Goal: Transaction & Acquisition: Purchase product/service

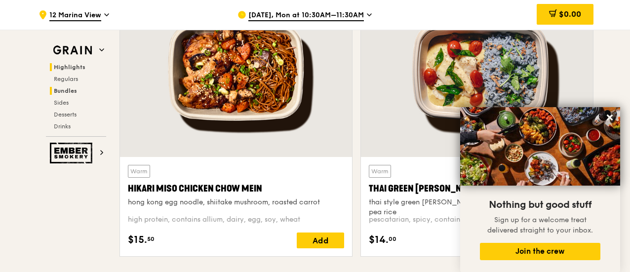
scroll to position [417, 0]
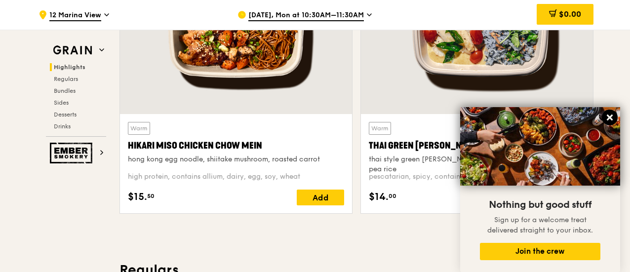
click at [610, 119] on icon at bounding box center [609, 117] width 6 height 6
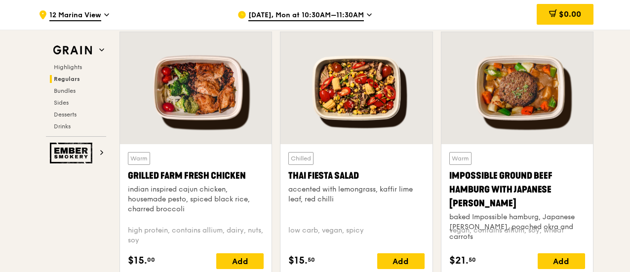
scroll to position [1152, 0]
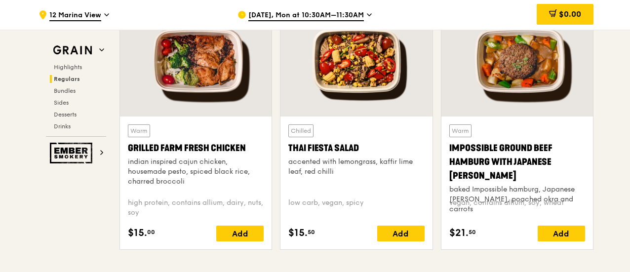
click at [515, 105] on div at bounding box center [516, 60] width 151 height 112
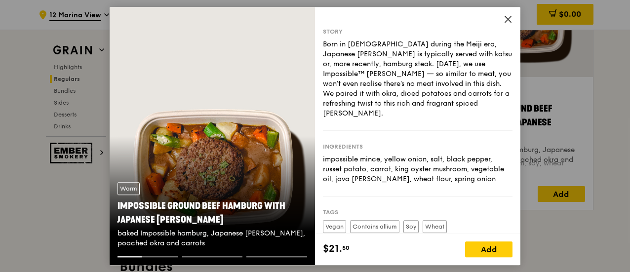
scroll to position [1188, 0]
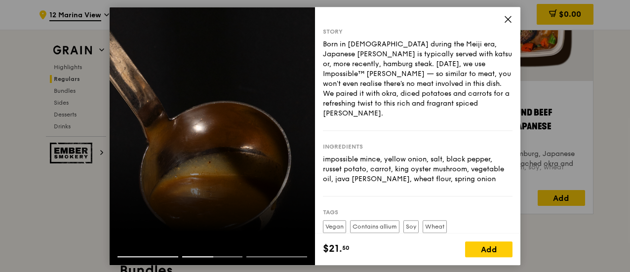
click at [505, 18] on icon at bounding box center [507, 19] width 9 height 9
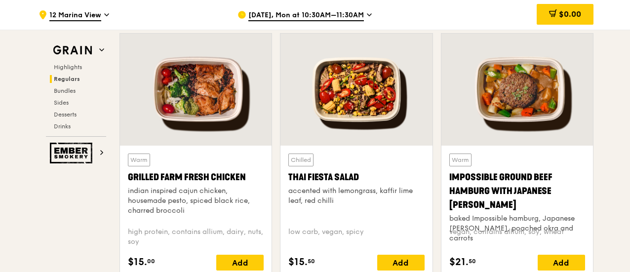
scroll to position [1123, 0]
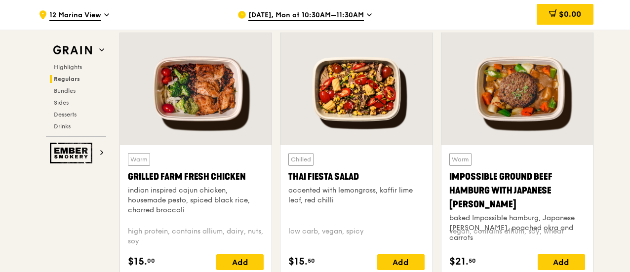
click at [361, 109] on div at bounding box center [355, 89] width 151 height 112
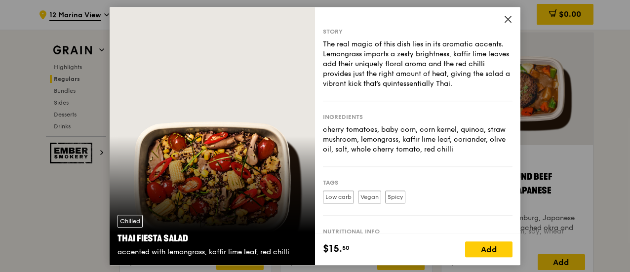
click at [505, 16] on icon at bounding box center [508, 19] width 6 height 6
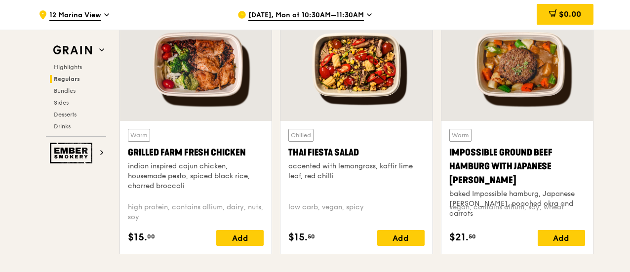
scroll to position [1151, 0]
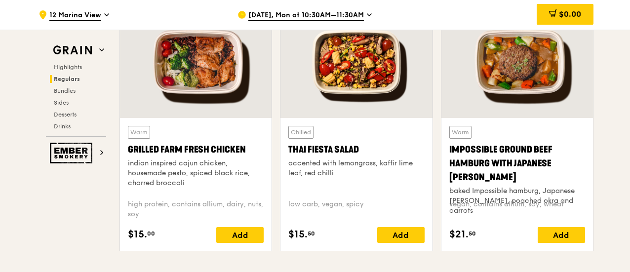
click at [527, 94] on div at bounding box center [516, 62] width 151 height 112
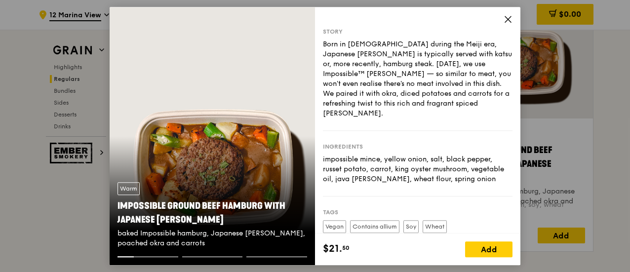
scroll to position [1149, 0]
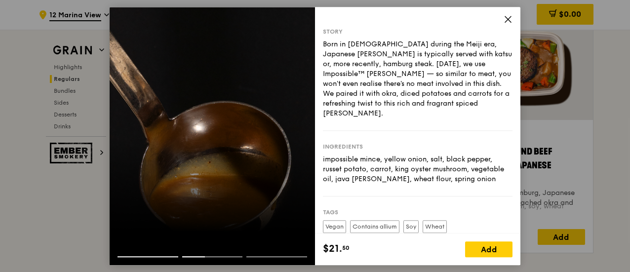
click at [504, 17] on icon at bounding box center [507, 19] width 9 height 9
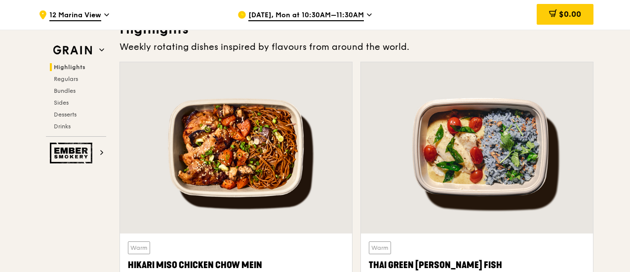
scroll to position [125, 0]
